Goal: Complete application form

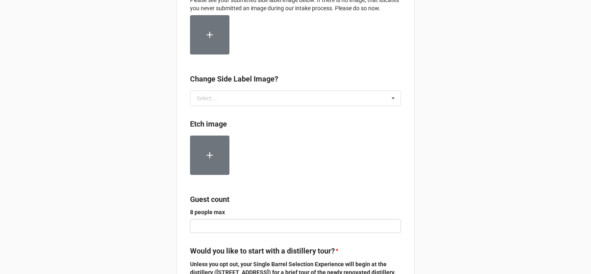
scroll to position [160, 0]
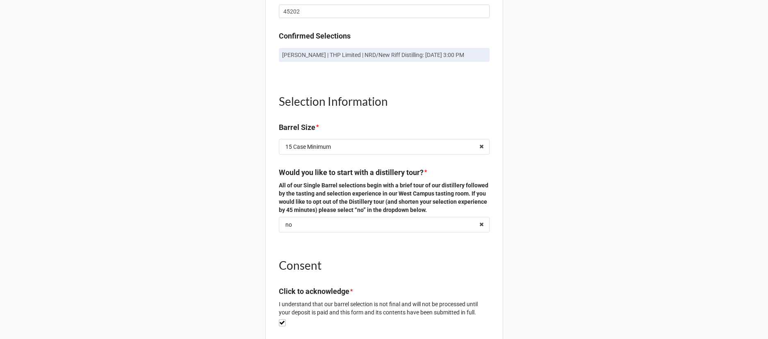
scroll to position [519, 0]
